Goal: Transaction & Acquisition: Purchase product/service

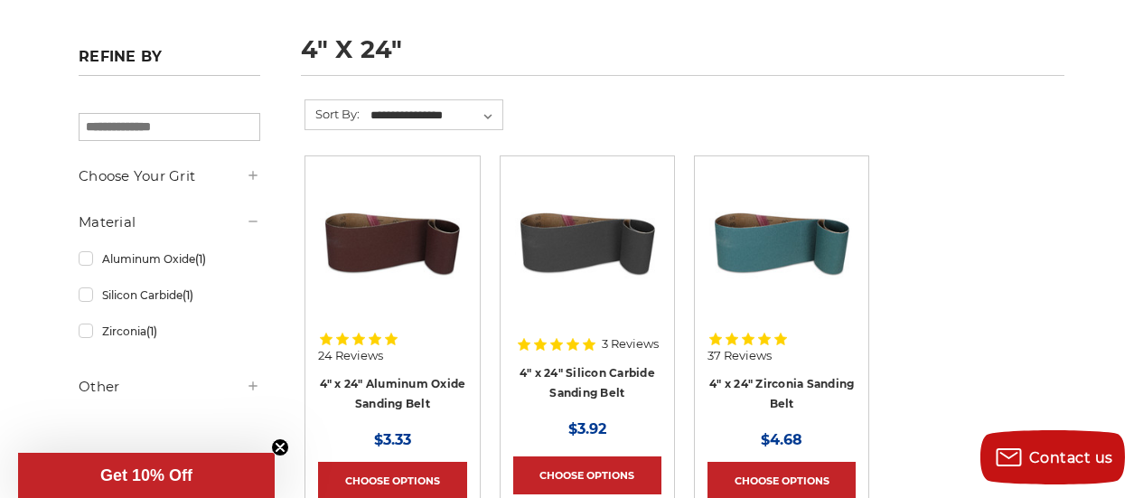
scroll to position [271, 0]
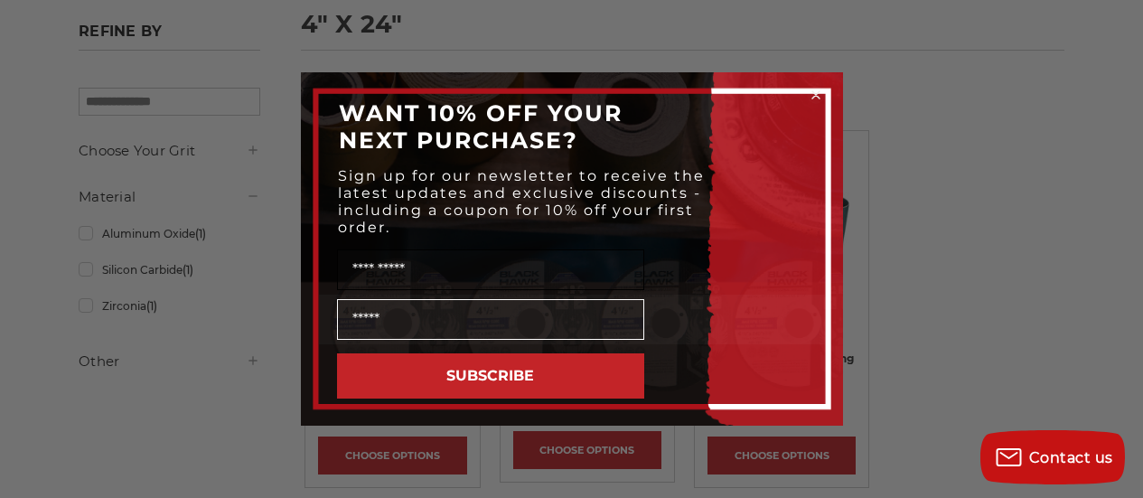
click at [449, 276] on input "Name" at bounding box center [490, 269] width 307 height 41
type input "****"
type input "**********"
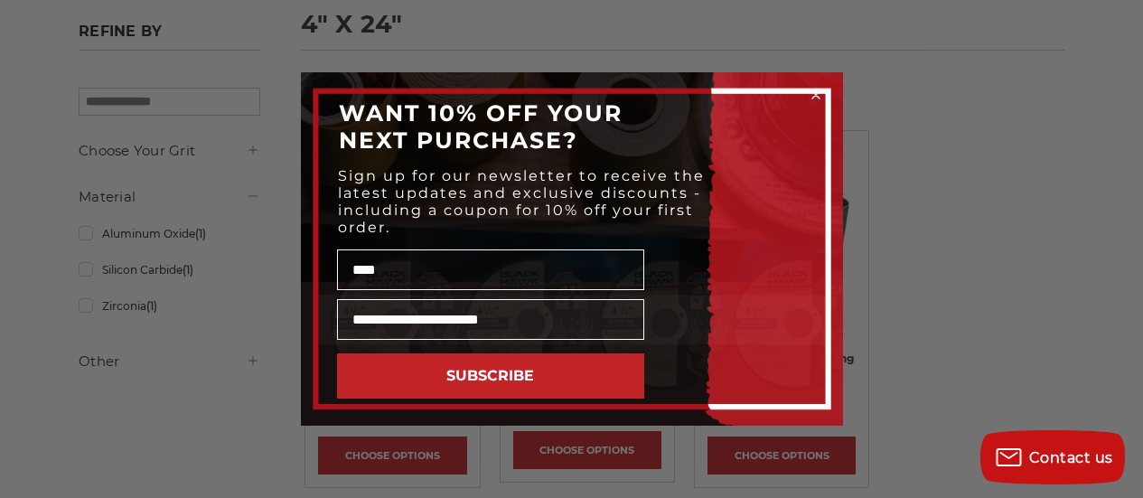
click at [499, 375] on button "SUBSCRIBE" at bounding box center [490, 375] width 307 height 45
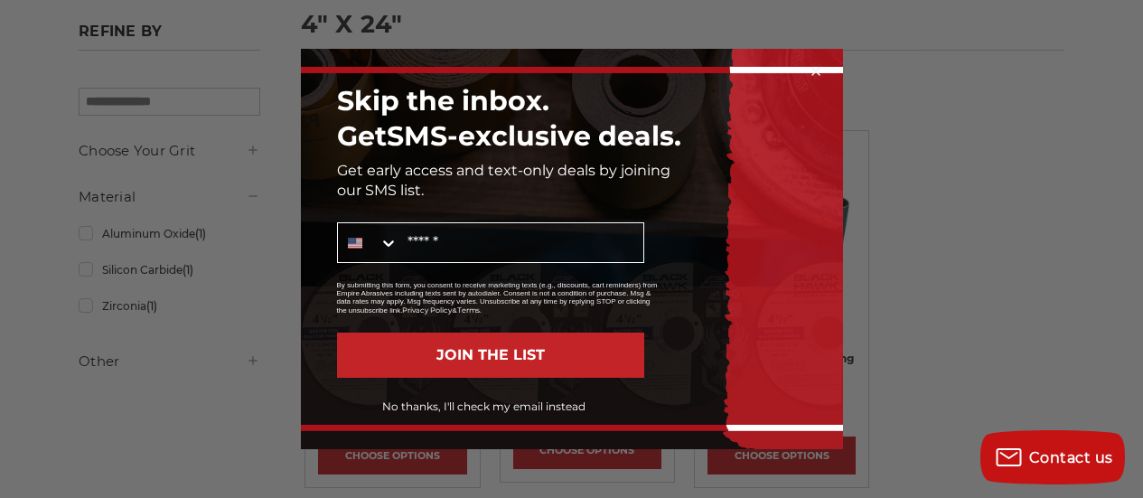
click at [469, 403] on button "No thanks, I'll check my email instead" at bounding box center [484, 406] width 320 height 31
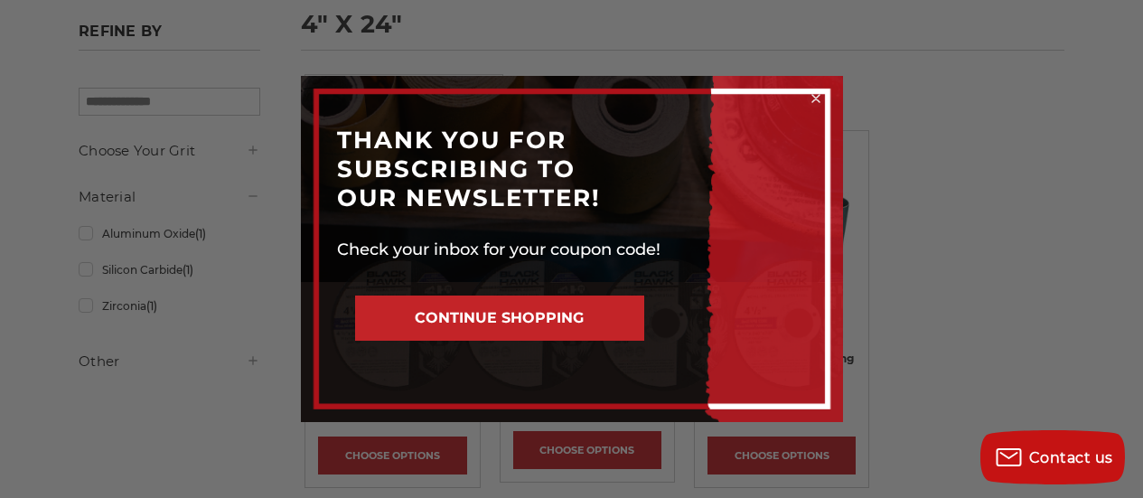
click at [512, 310] on button "CONTINUE SHOPPING" at bounding box center [499, 317] width 289 height 45
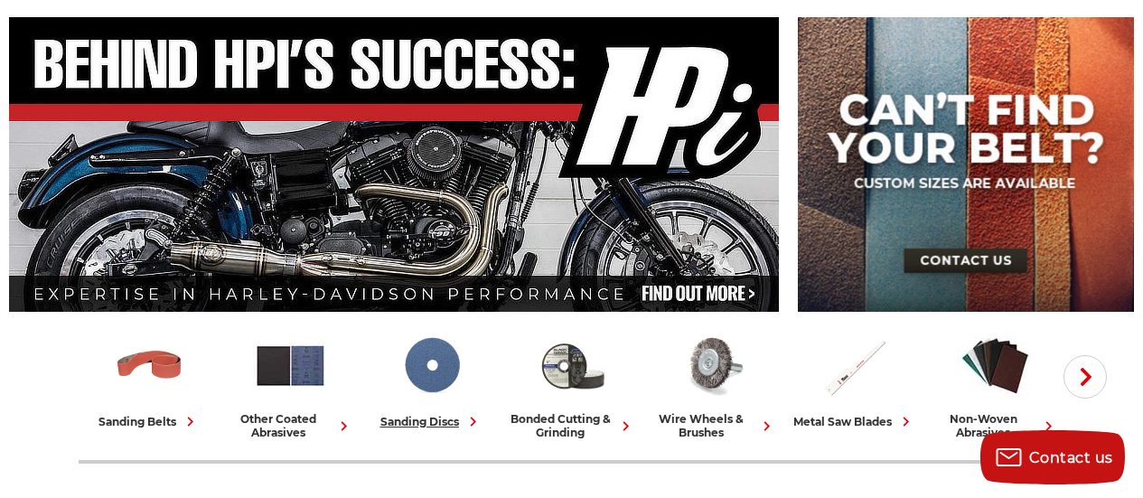
scroll to position [271, 0]
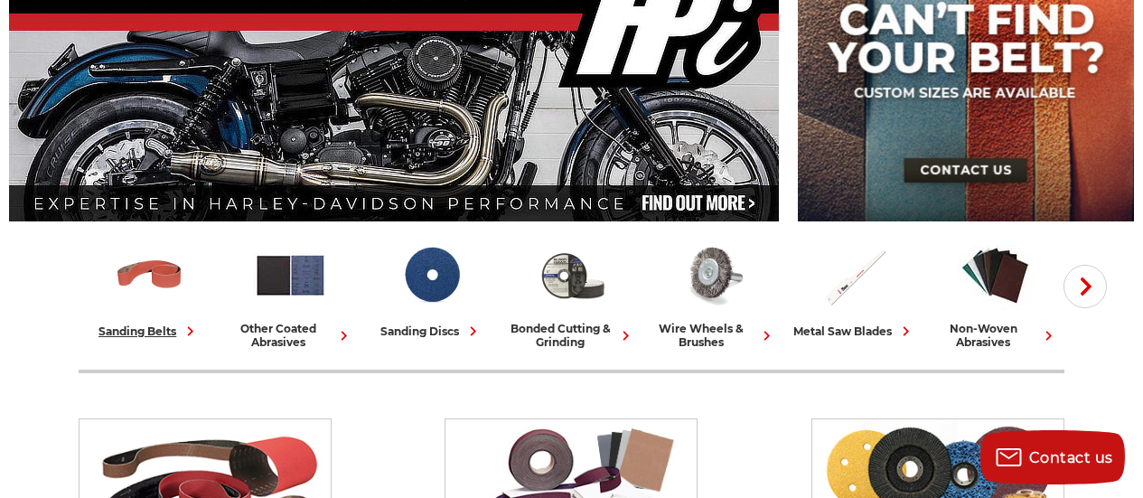
click at [149, 324] on div "sanding belts" at bounding box center [148, 331] width 101 height 19
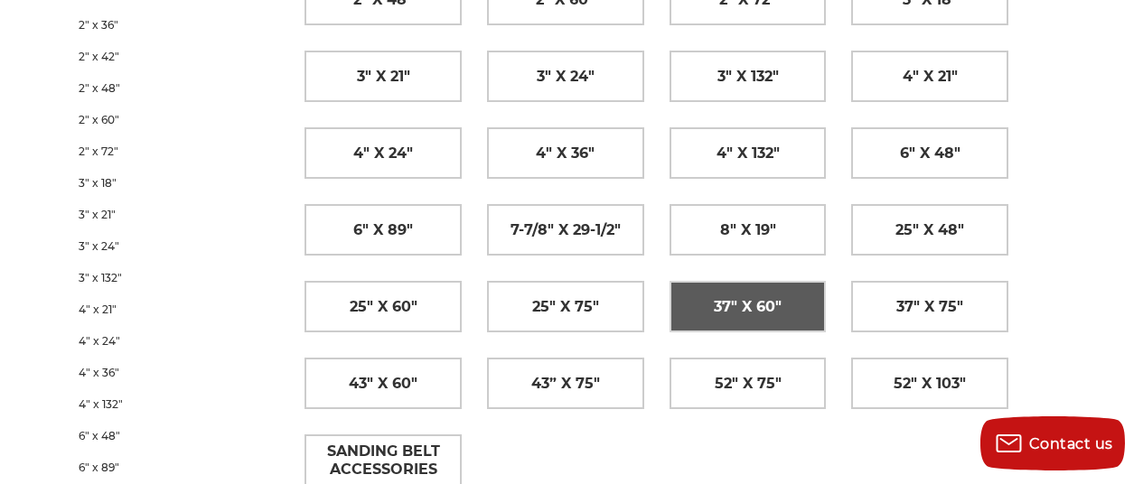
scroll to position [542, 0]
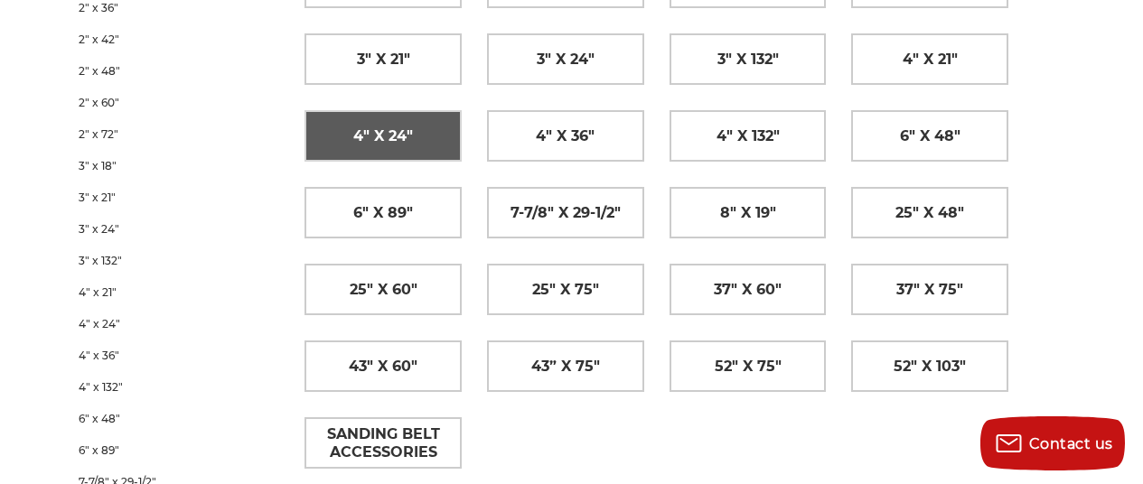
click at [393, 128] on span "4" x 24"" at bounding box center [383, 136] width 60 height 31
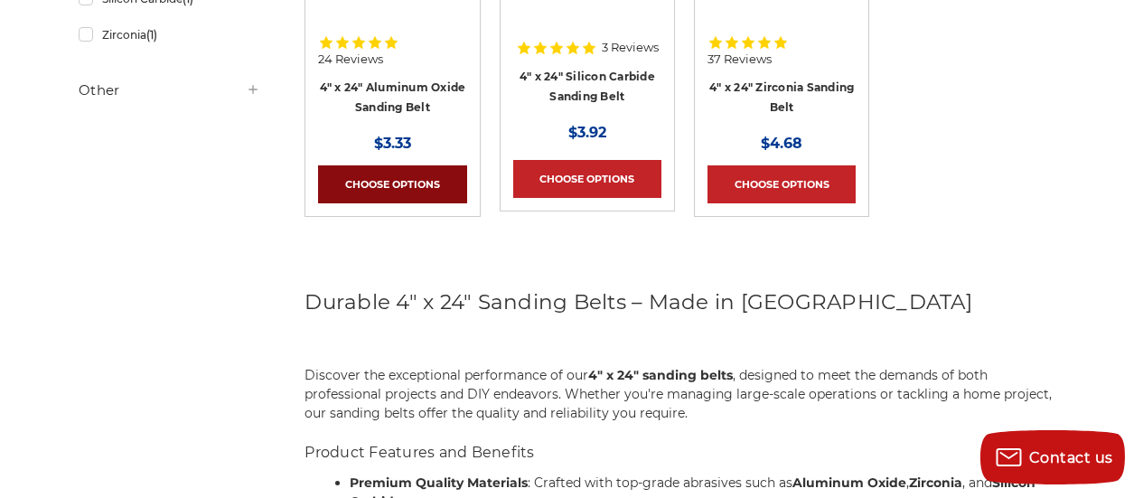
scroll to position [361, 0]
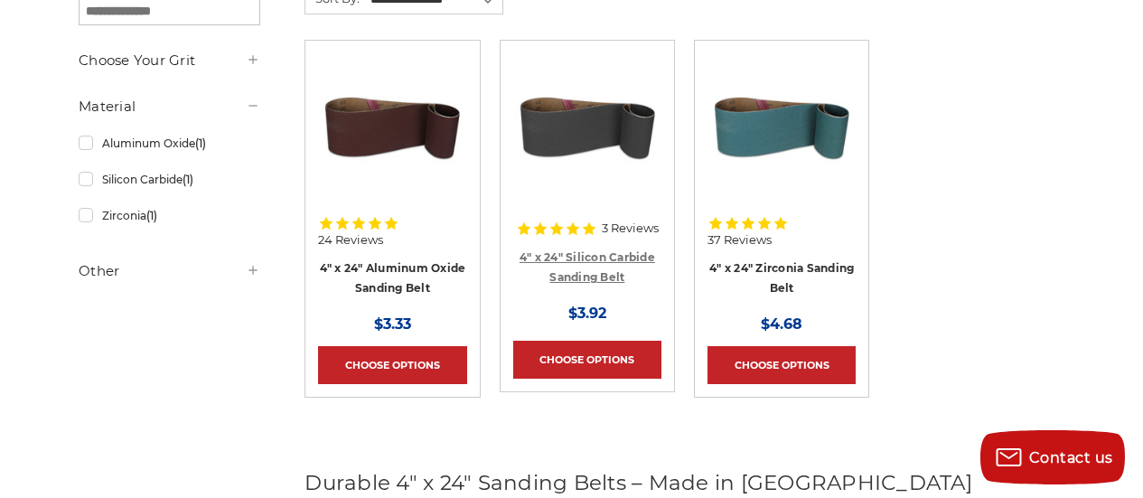
click at [592, 259] on link "4" x 24" Silicon Carbide Sanding Belt" at bounding box center [586, 267] width 135 height 34
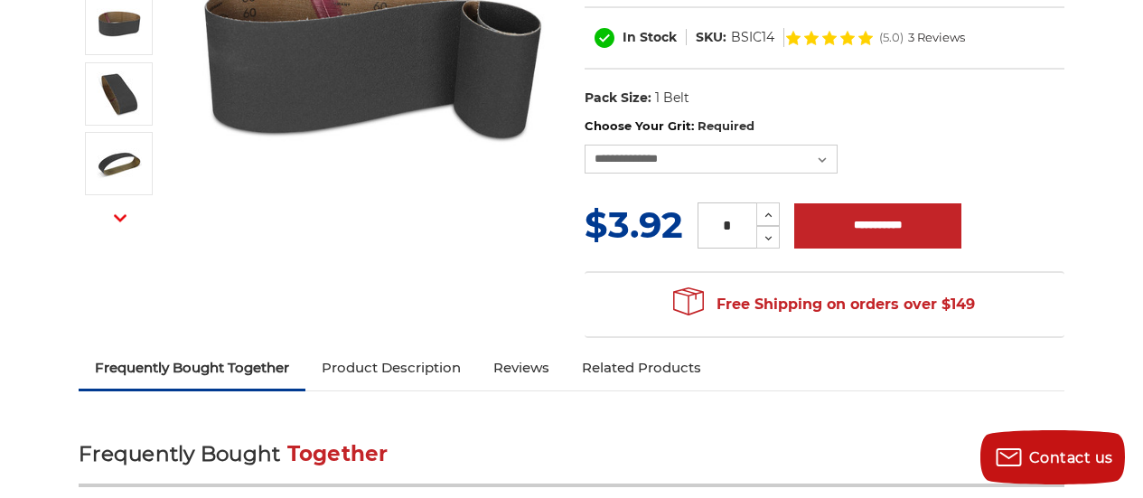
scroll to position [542, 0]
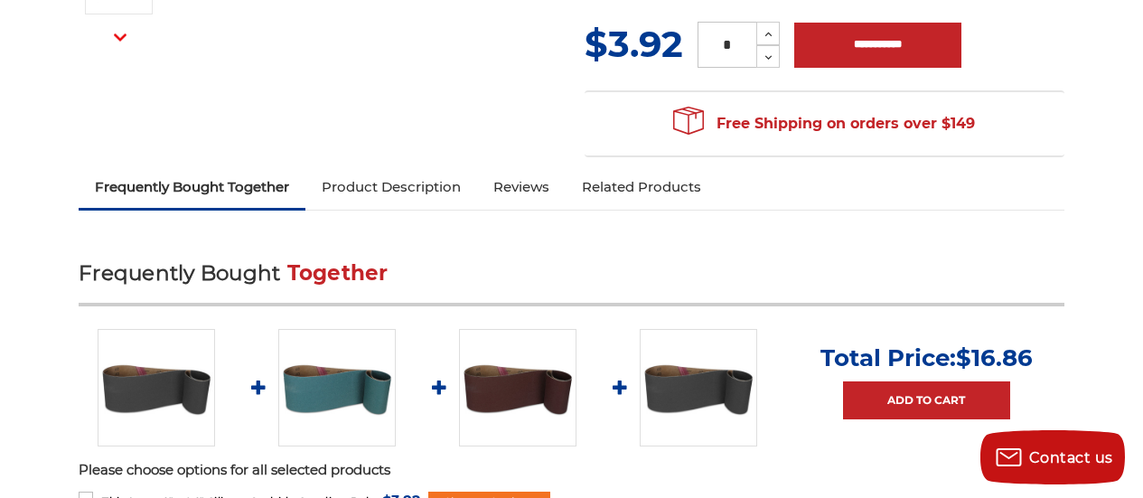
click at [412, 167] on link "Product Description" at bounding box center [391, 187] width 172 height 40
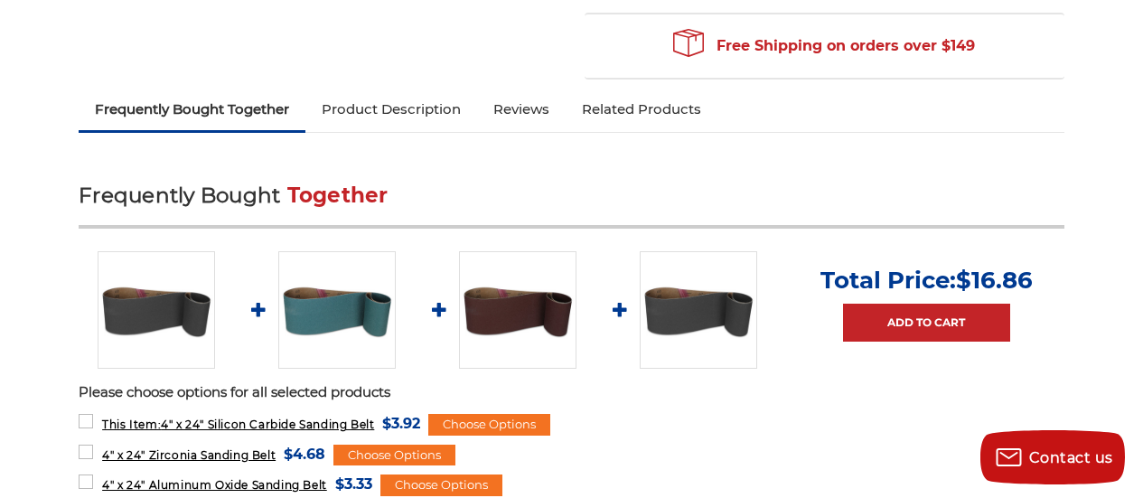
scroll to position [723, 0]
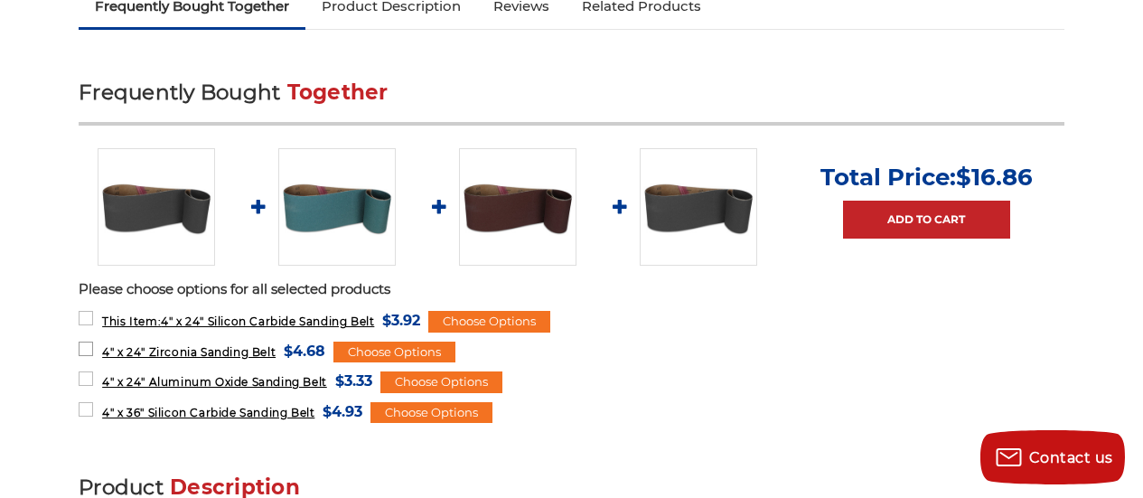
click at [231, 345] on span "4" x 24" Zirconia Sanding Belt" at bounding box center [188, 352] width 173 height 14
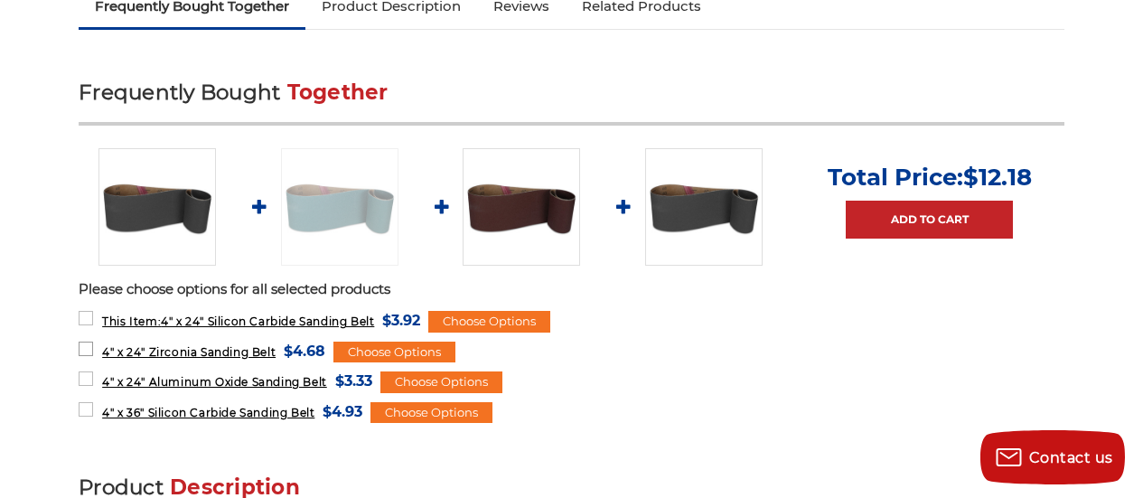
click at [231, 345] on span "4" x 24" Zirconia Sanding Belt" at bounding box center [188, 352] width 173 height 14
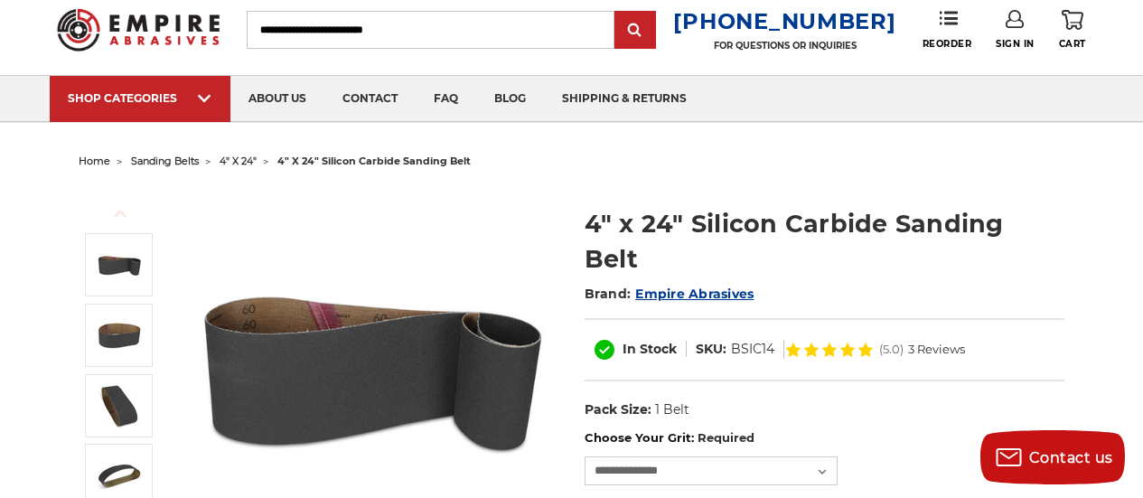
scroll to position [0, 0]
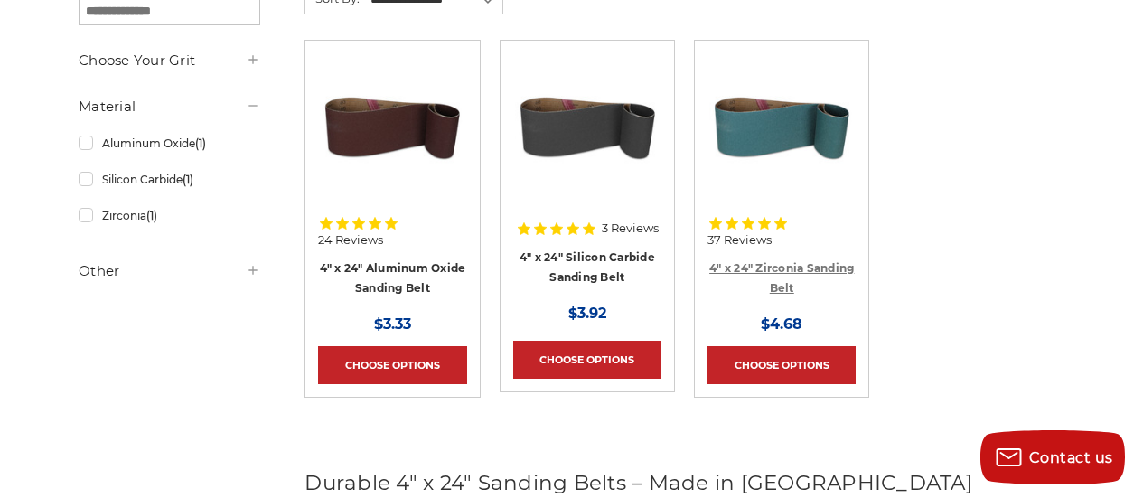
click at [773, 264] on link "4" x 24" Zirconia Sanding Belt" at bounding box center [781, 278] width 145 height 34
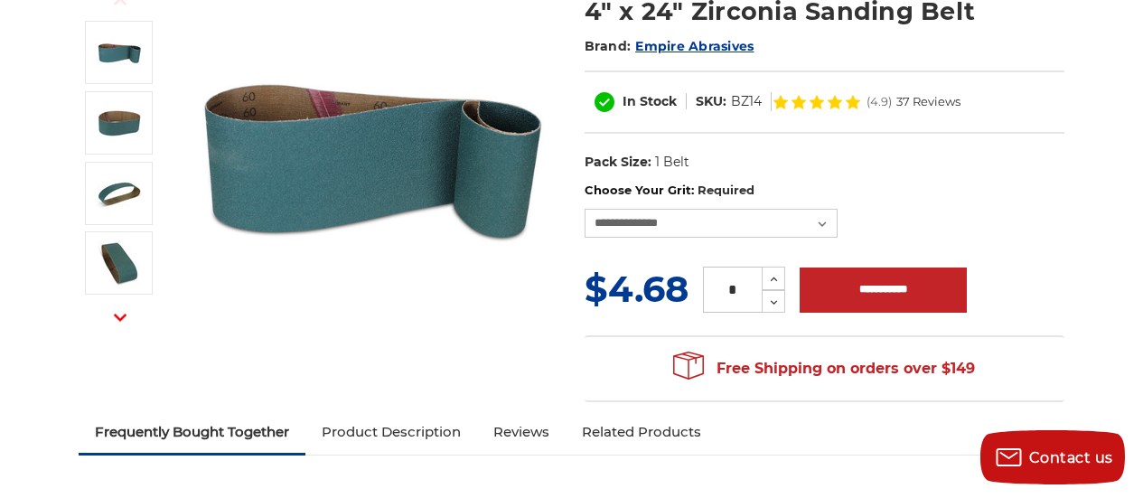
scroll to position [181, 0]
